Goal: Information Seeking & Learning: Learn about a topic

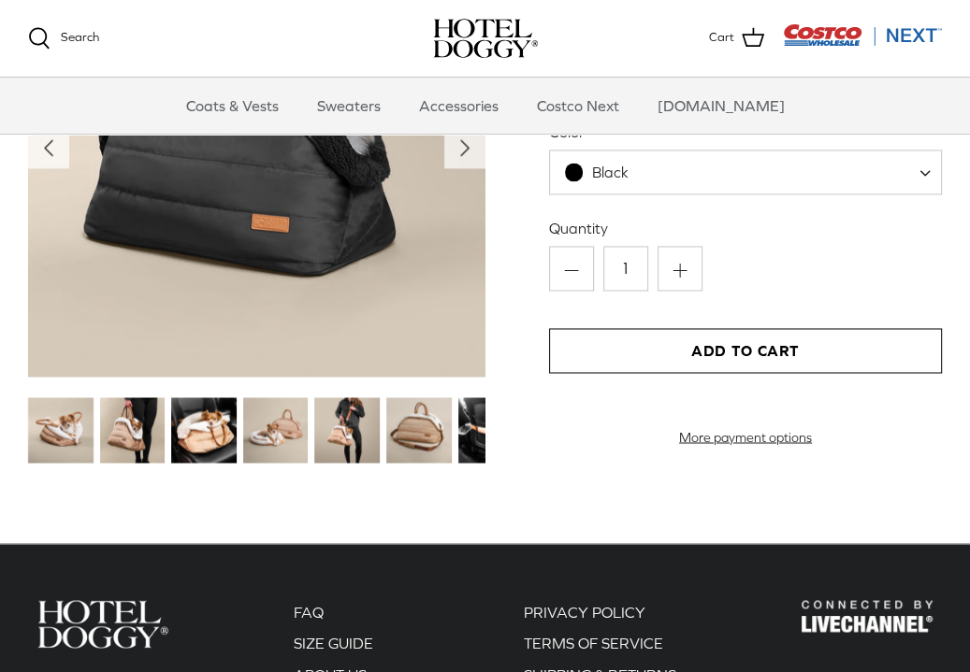
scroll to position [1969, 0]
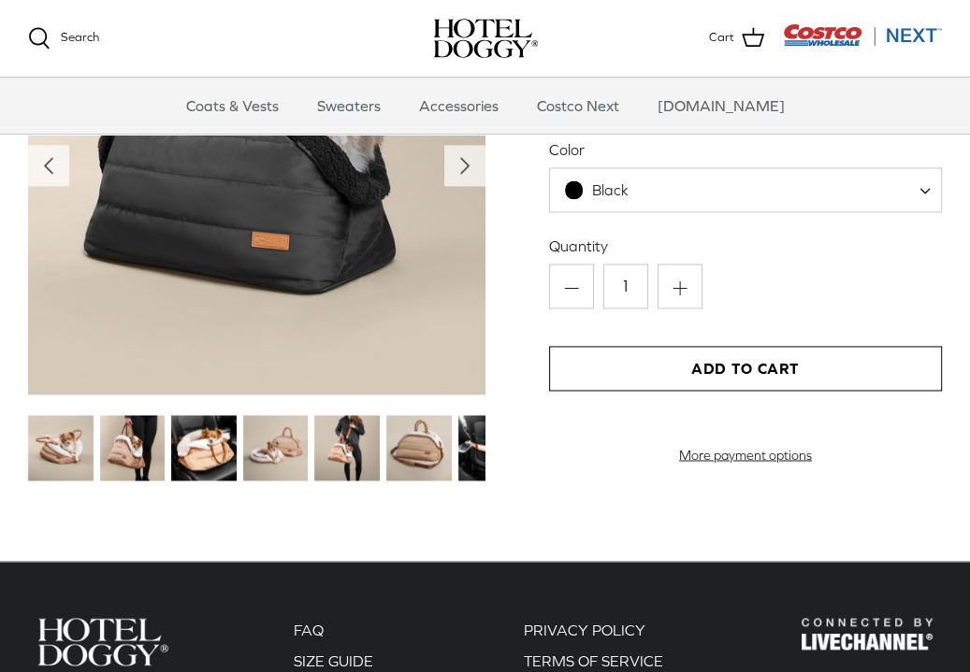
click at [432, 439] on img at bounding box center [418, 447] width 65 height 65
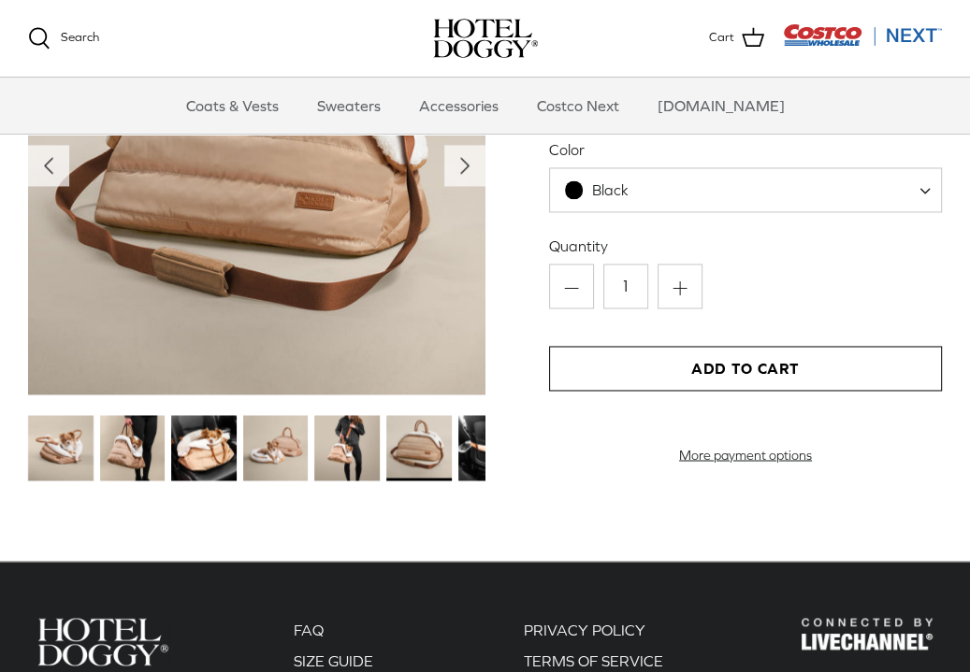
click at [368, 455] on img at bounding box center [346, 447] width 65 height 65
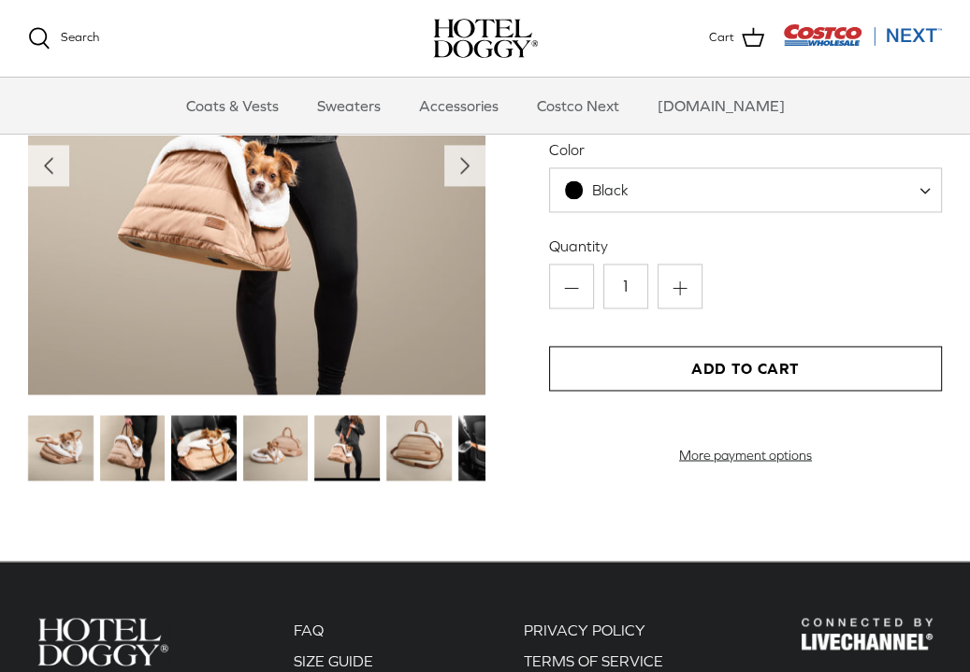
click at [200, 455] on img at bounding box center [203, 447] width 65 height 65
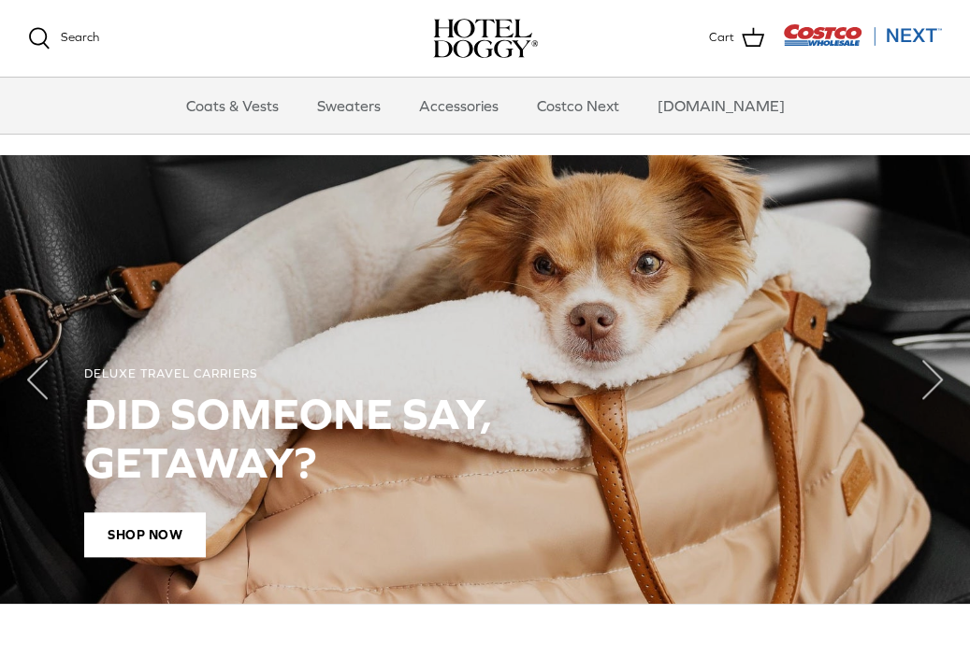
scroll to position [1220, 0]
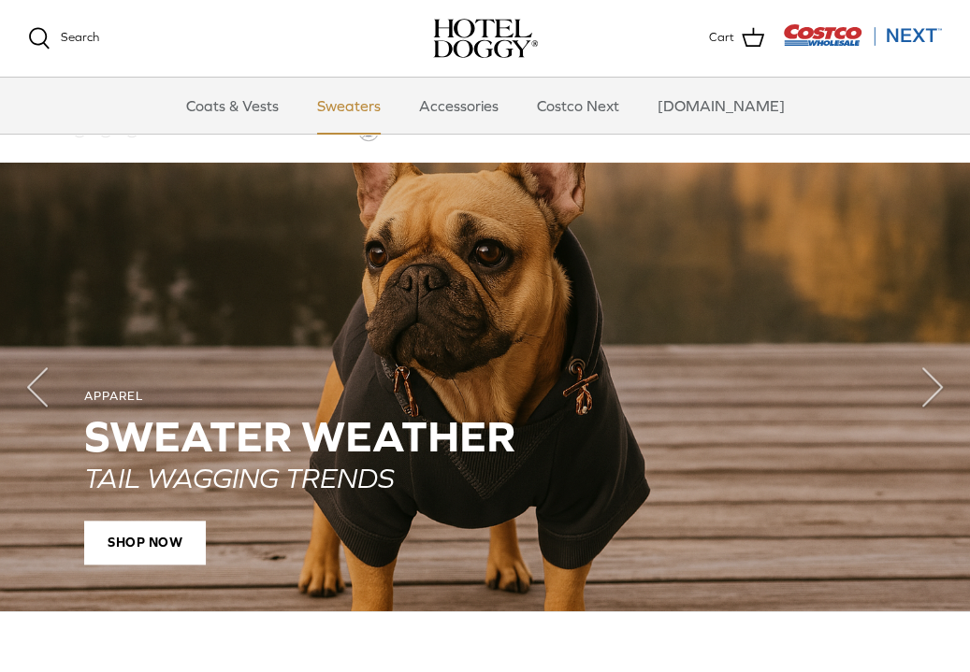
click at [383, 104] on link "Sweaters" at bounding box center [348, 106] width 97 height 56
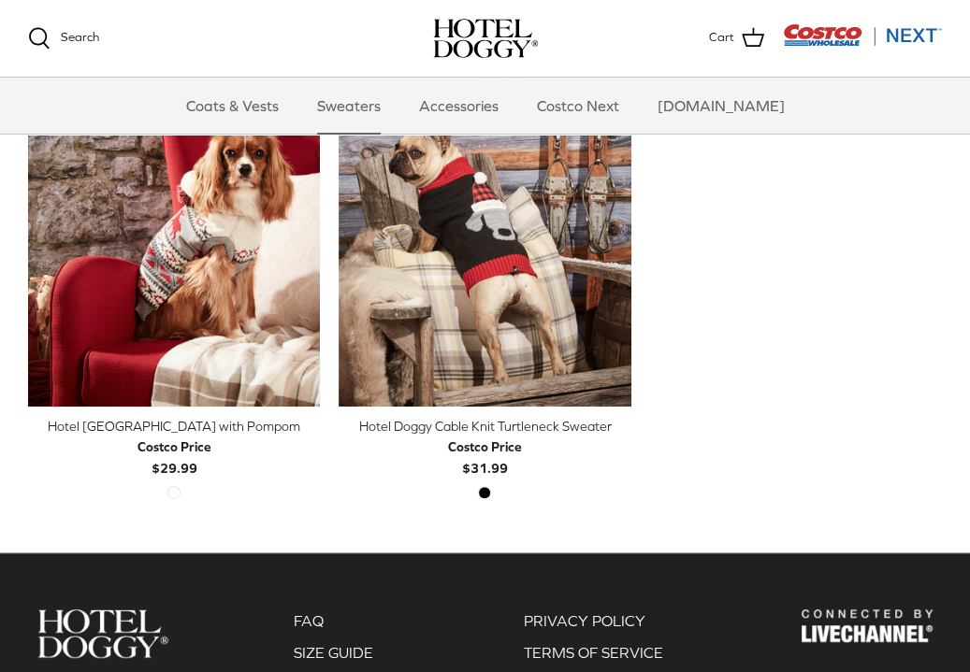
scroll to position [585, 0]
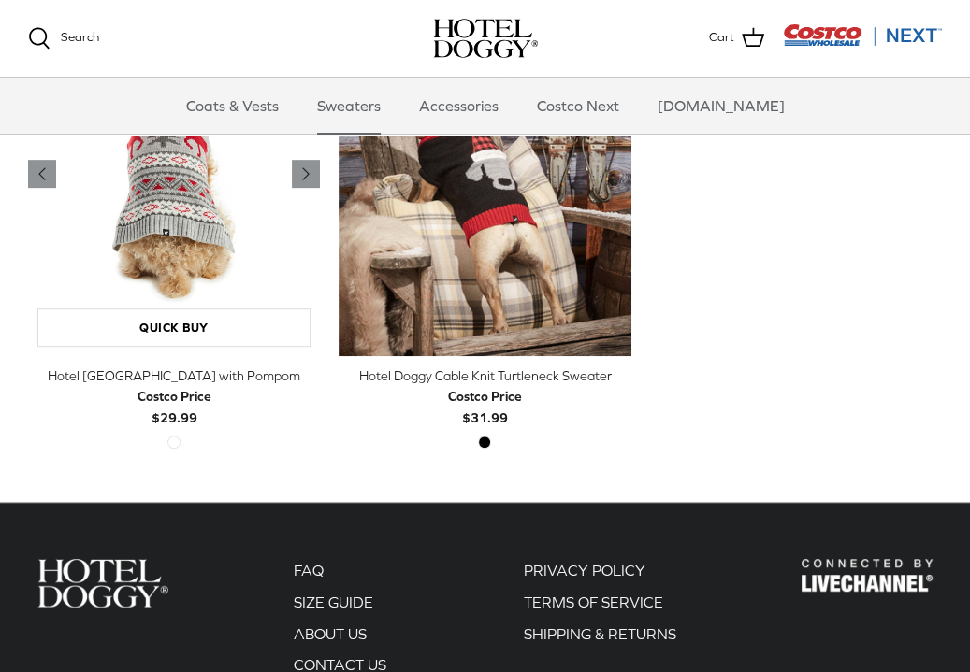
click at [296, 266] on img "Hotel Doggy Fair Isle Sweater with Pompom" at bounding box center [174, 174] width 292 height 365
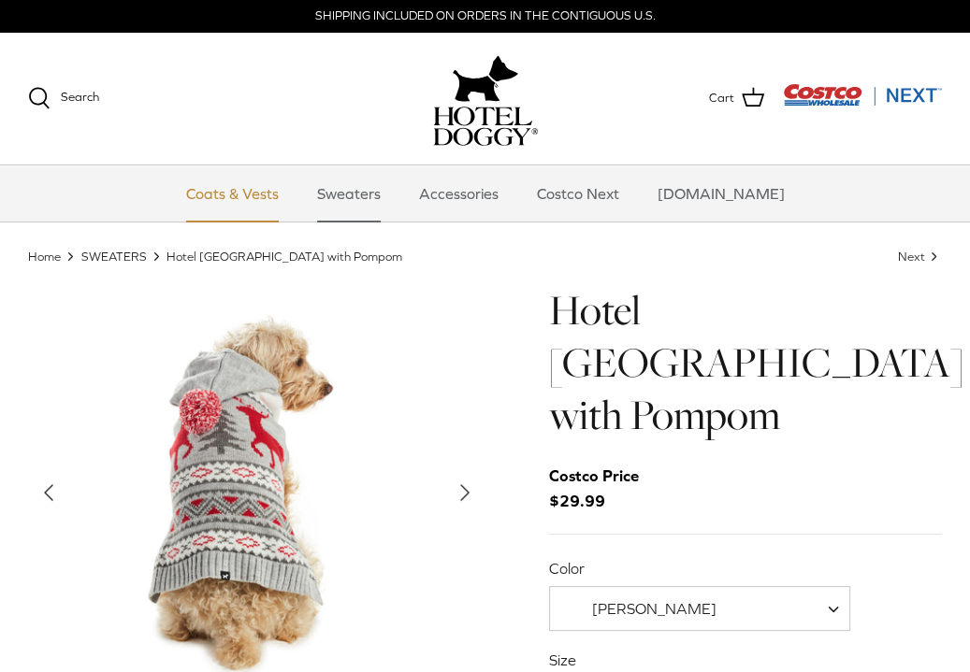
click at [262, 189] on link "Coats & Vests" at bounding box center [232, 194] width 126 height 56
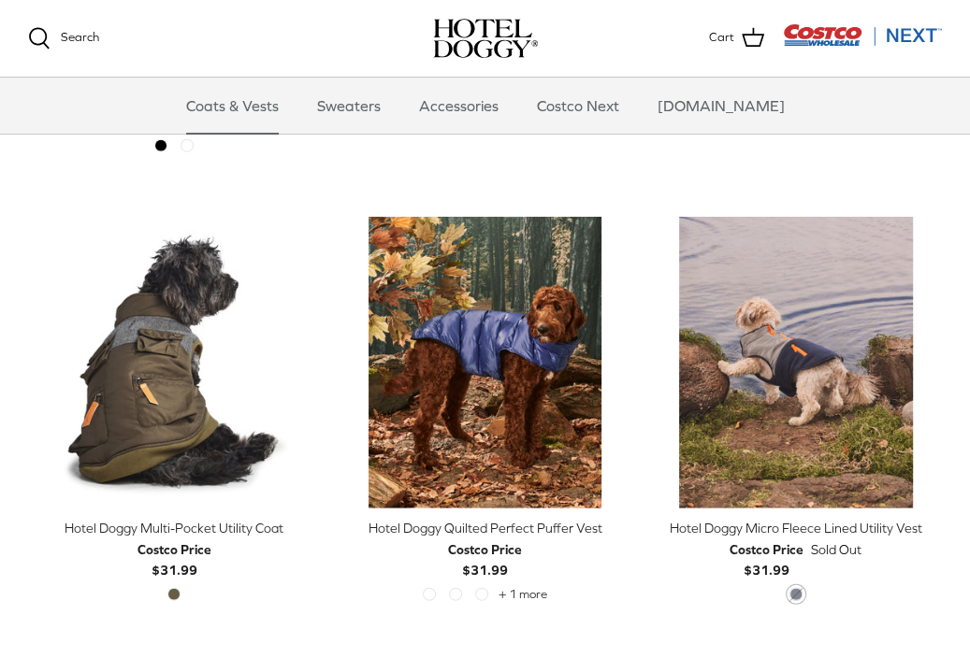
scroll to position [3030, 0]
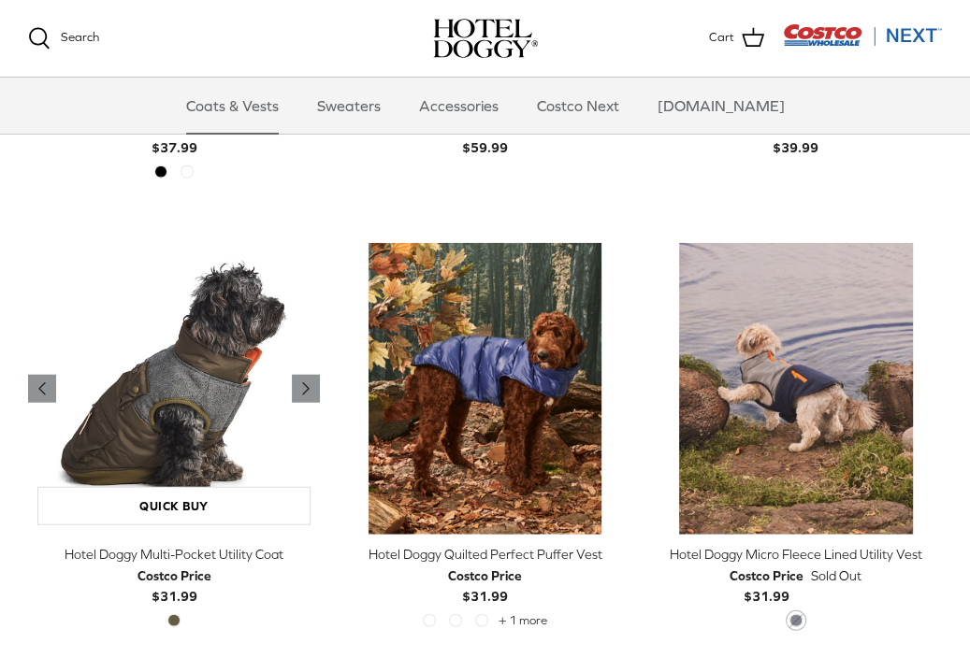
click at [174, 410] on img "Hotel Doggy Multi-Pocket Utility Coat" at bounding box center [174, 389] width 292 height 292
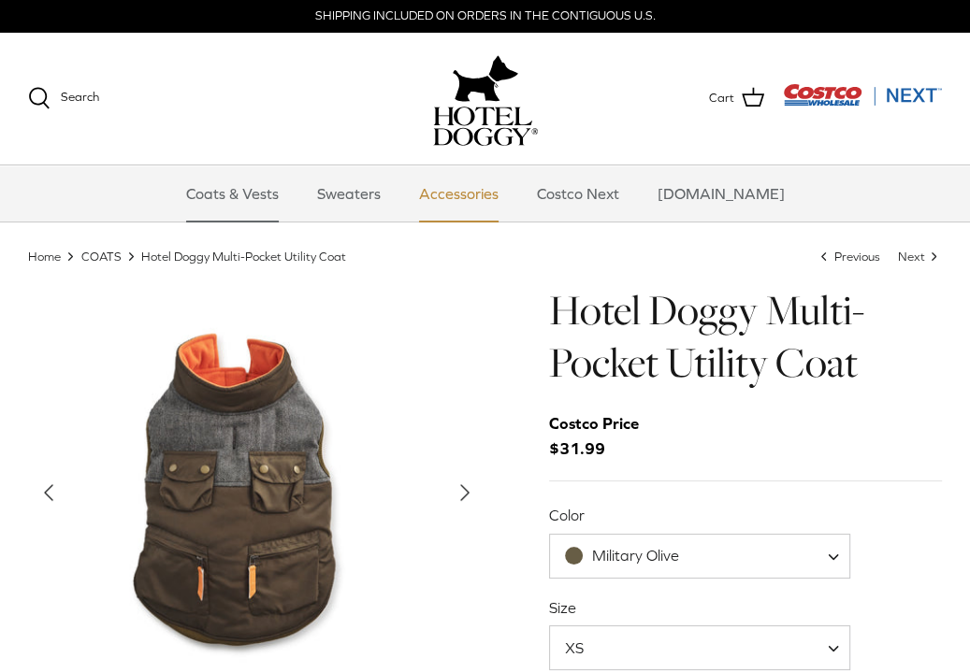
click at [471, 192] on link "Accessories" at bounding box center [458, 194] width 113 height 56
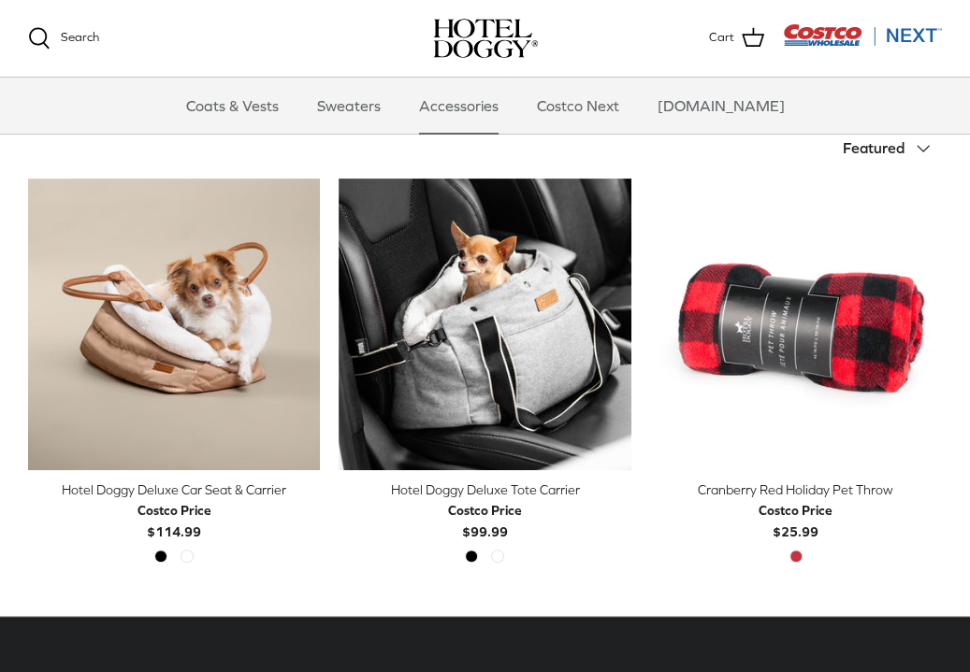
scroll to position [461, 0]
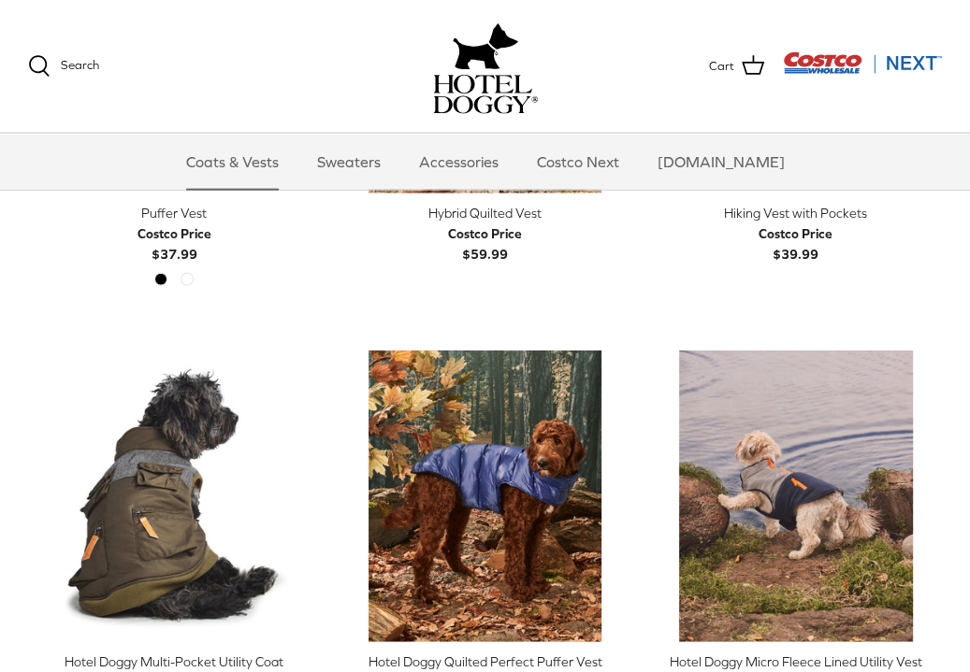
scroll to position [3030, 0]
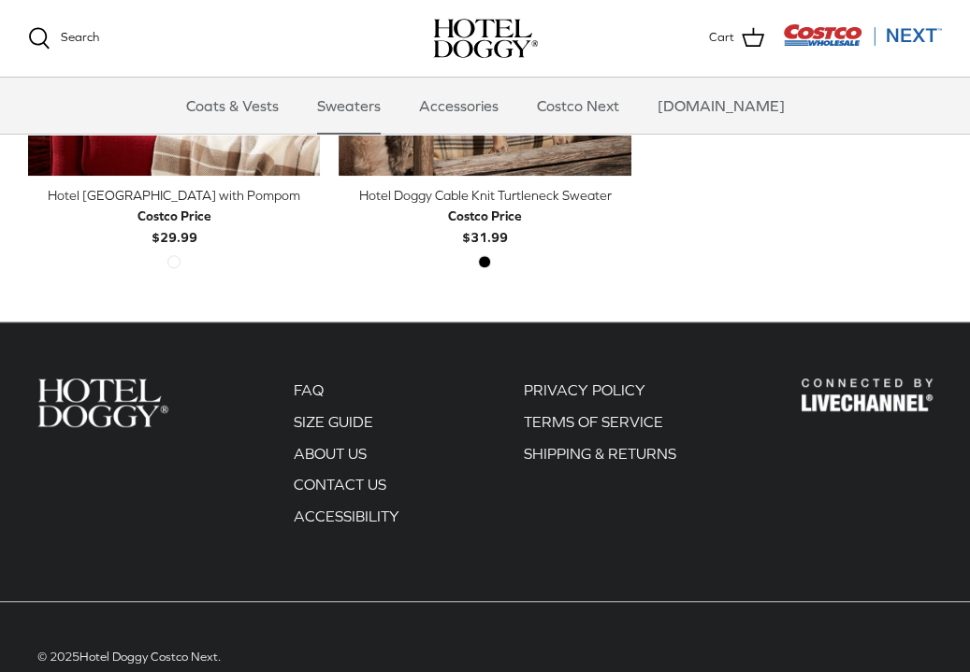
scroll to position [585, 0]
